Goal: Information Seeking & Learning: Learn about a topic

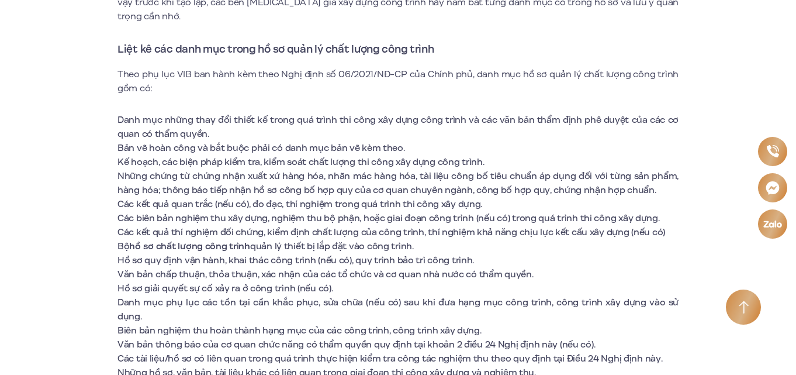
scroll to position [1169, 0]
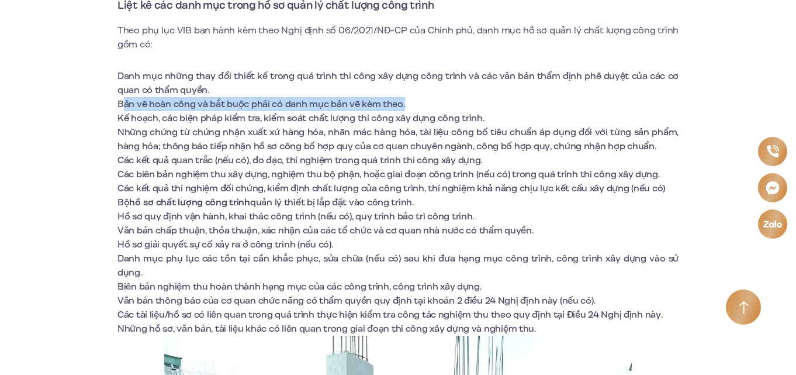
drag, startPoint x: 124, startPoint y: 117, endPoint x: 402, endPoint y: 124, distance: 278.2
click at [402, 111] on li "Bản vẽ hoàn công và bắt buộc phải có danh mục bản vẽ kèm theo." at bounding box center [397, 104] width 561 height 14
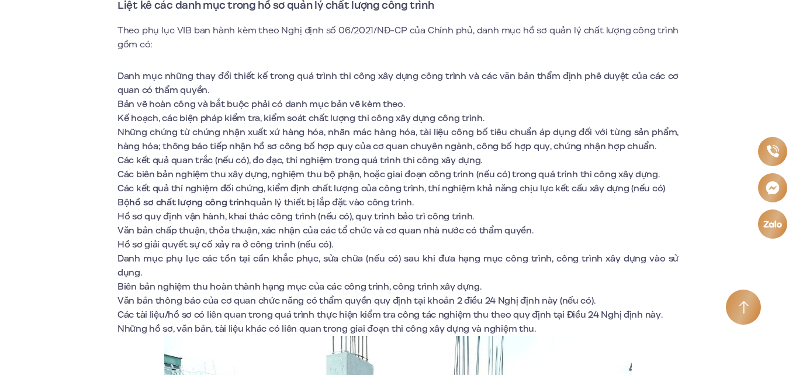
click at [403, 125] on li "Kế hoạch, các biện pháp kiểm tra, kiểm soát chất lượng thi công xây dựng công t…" at bounding box center [397, 118] width 561 height 14
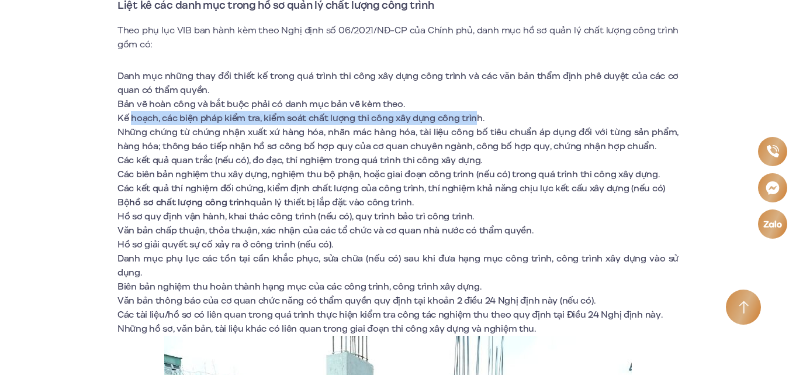
drag, startPoint x: 133, startPoint y: 134, endPoint x: 484, endPoint y: 133, distance: 351.2
click at [481, 125] on li "Kế hoạch, các biện pháp kiểm tra, kiểm soát chất lượng thi công xây dựng công t…" at bounding box center [397, 118] width 561 height 14
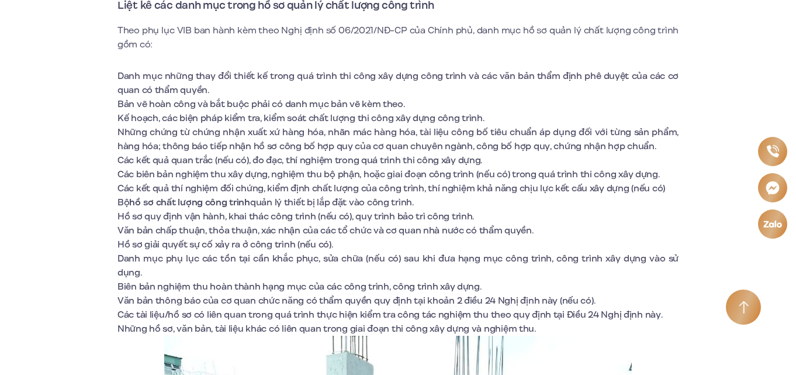
click at [520, 145] on li "Những chứng từ chứng nhận xuất xứ hàng hóa, nhãn mác hàng hóa, tài liệu công bố…" at bounding box center [397, 139] width 561 height 28
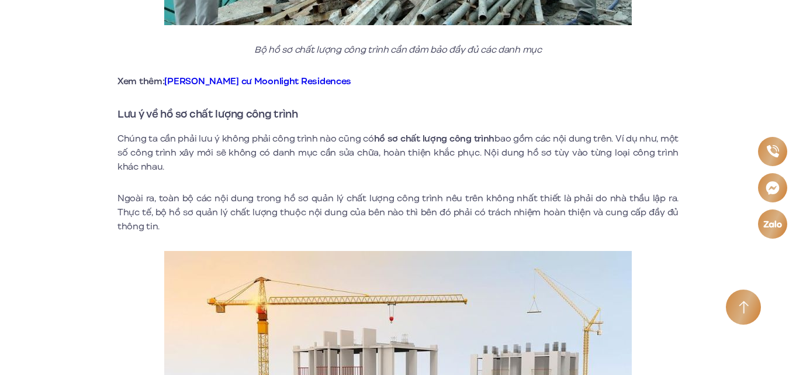
scroll to position [1811, 0]
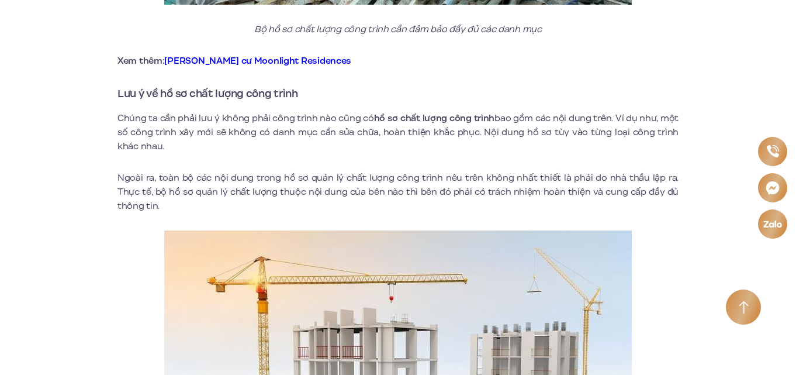
drag, startPoint x: 192, startPoint y: 117, endPoint x: 692, endPoint y: 146, distance: 500.4
drag, startPoint x: 470, startPoint y: 129, endPoint x: 598, endPoint y: 150, distance: 129.1
click at [598, 151] on p "Chúng ta cần phải lưu ý không phải công trình nào cũng có hồ sơ chất lượng công…" at bounding box center [397, 132] width 561 height 42
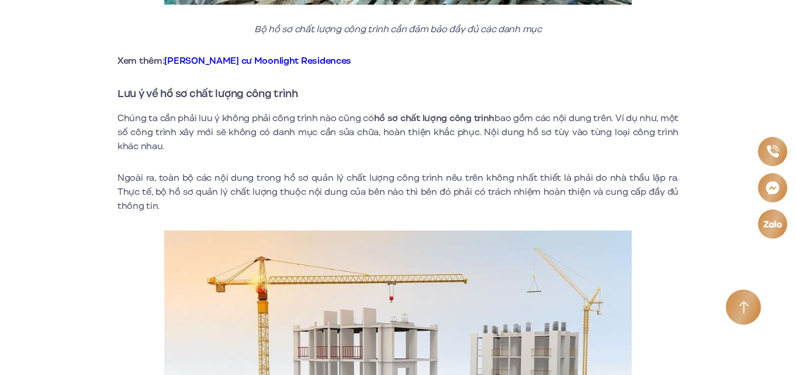
click at [576, 193] on p "Ngoài ra, toàn bộ các nội dung trong hồ sơ quản lý chất lượng công trình nêu tr…" at bounding box center [397, 192] width 561 height 42
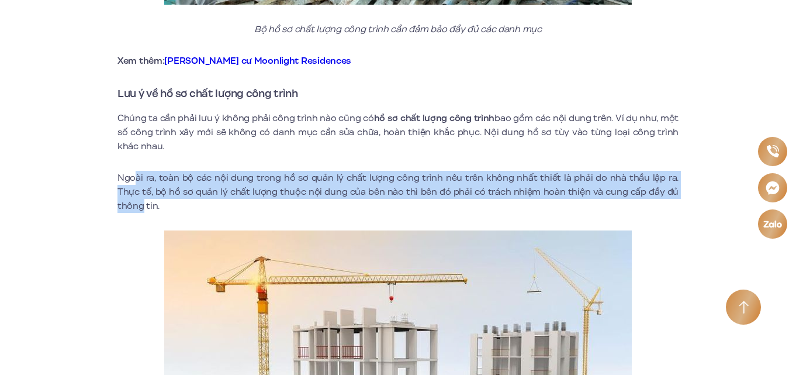
drag, startPoint x: 304, startPoint y: 175, endPoint x: 689, endPoint y: 189, distance: 385.3
click at [580, 181] on p "Ngoài ra, toàn bộ các nội dung trong hồ sơ quản lý chất lượng công trình nêu tr…" at bounding box center [397, 192] width 561 height 42
drag, startPoint x: 280, startPoint y: 168, endPoint x: 688, endPoint y: 203, distance: 408.7
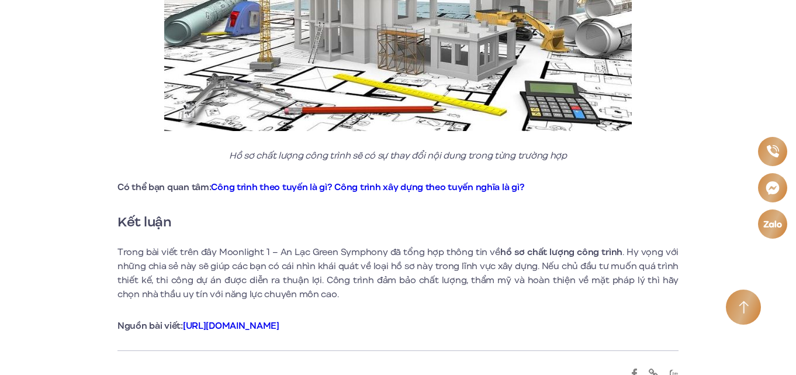
scroll to position [2279, 0]
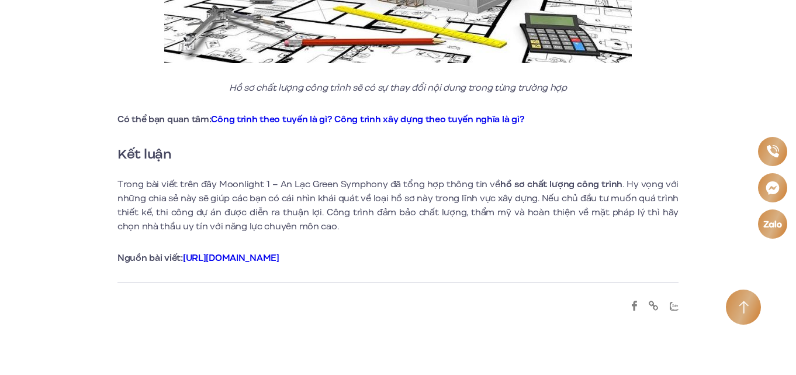
click at [508, 216] on p "Trong bài viết trên đây Moonlight 1 – An Lạc Green Symphony đã tổng hợp thông t…" at bounding box center [397, 205] width 561 height 56
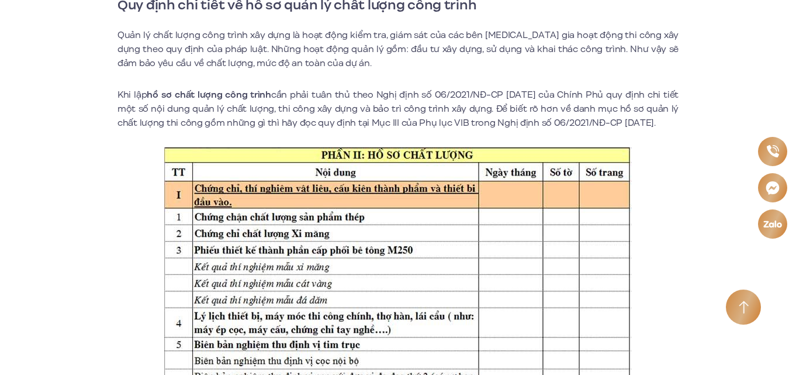
scroll to position [701, 0]
